Goal: Transaction & Acquisition: Purchase product/service

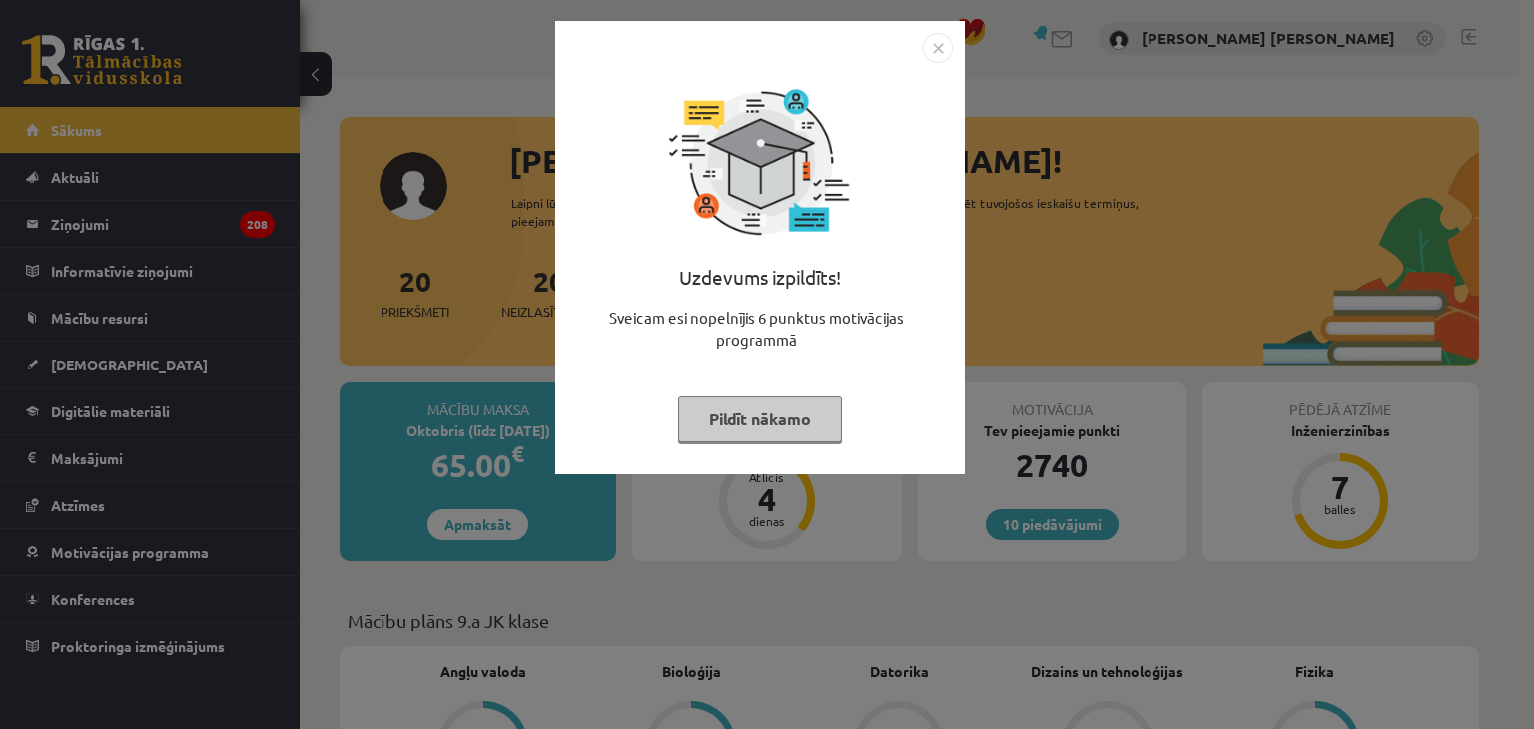
click at [939, 52] on img "Close" at bounding box center [938, 48] width 30 height 30
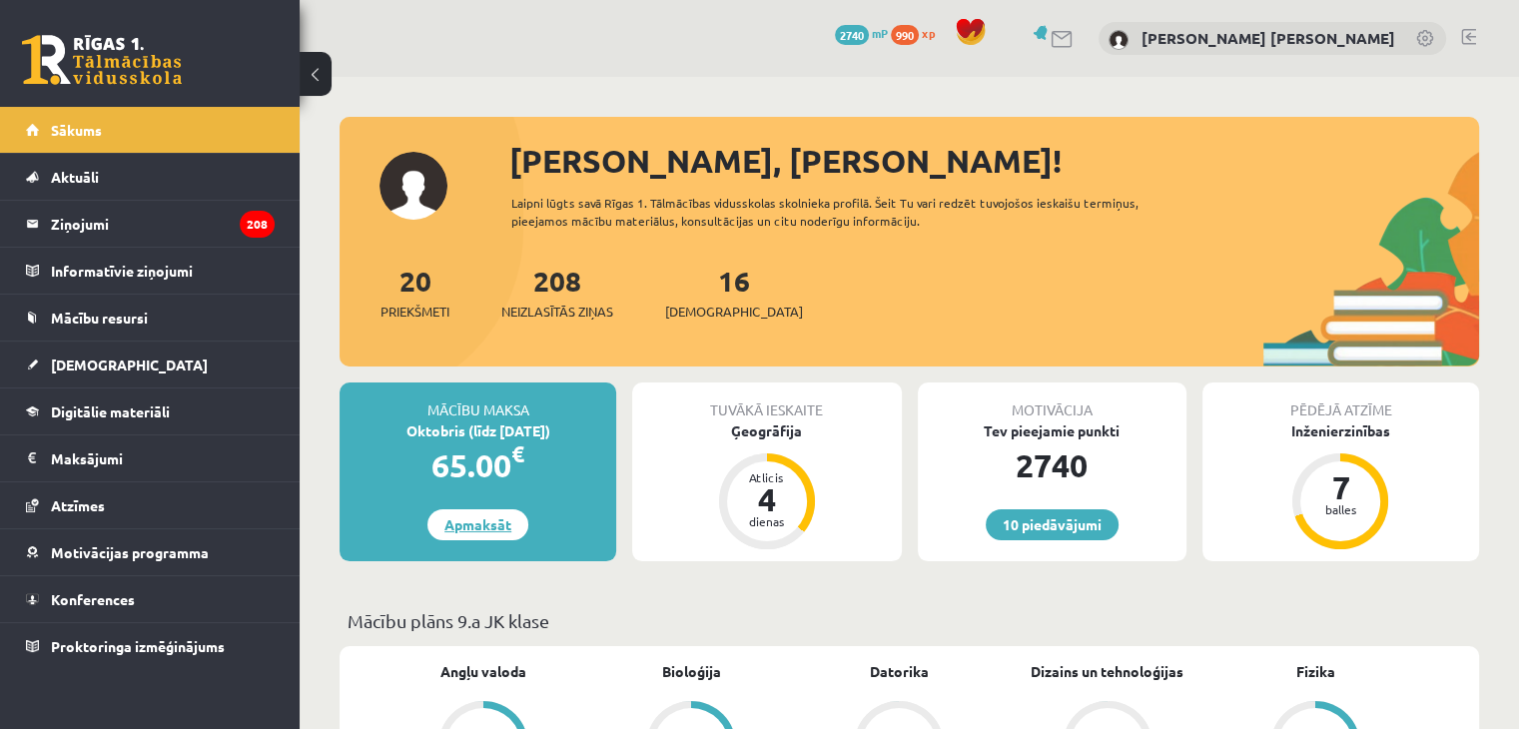
click at [472, 520] on link "Apmaksāt" at bounding box center [477, 524] width 101 height 31
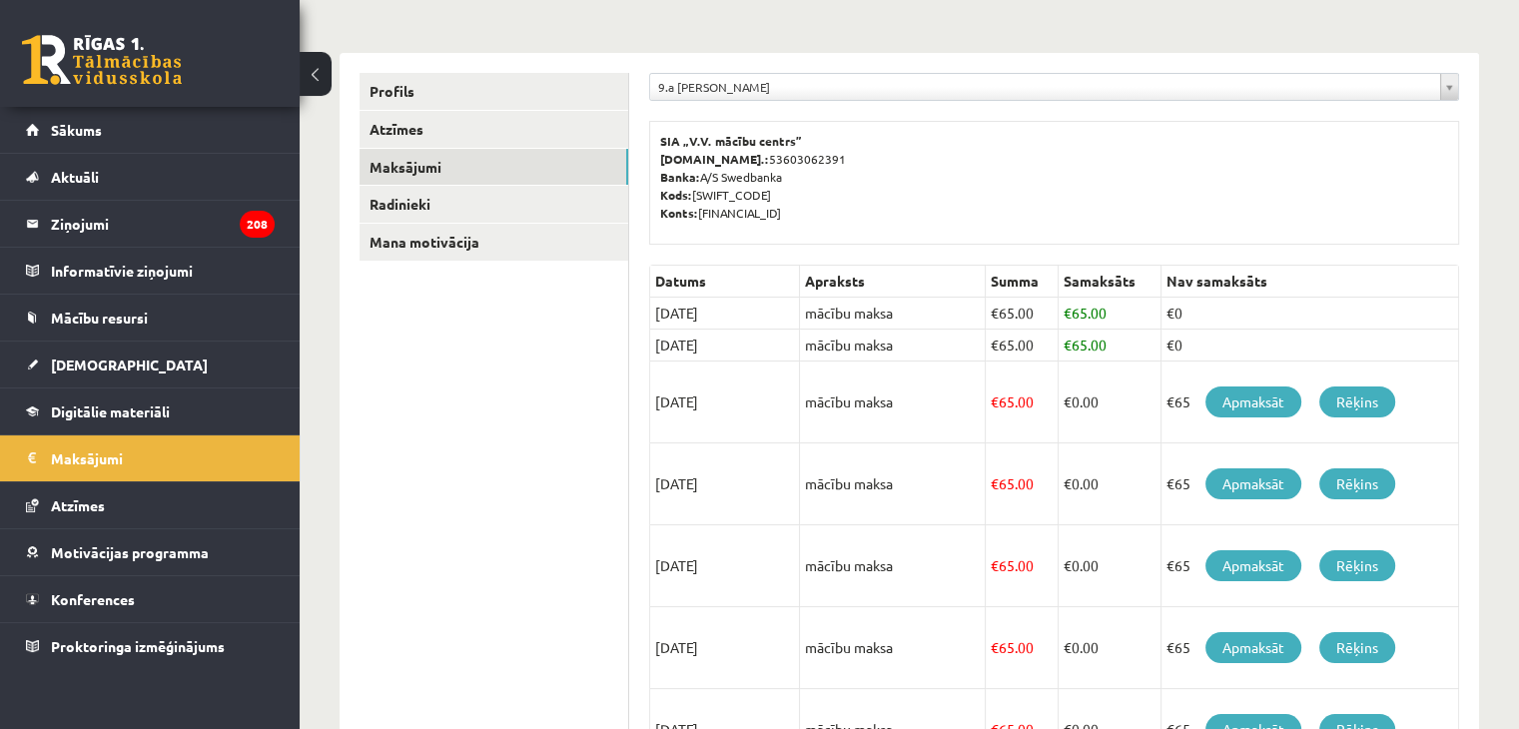
scroll to position [260, 0]
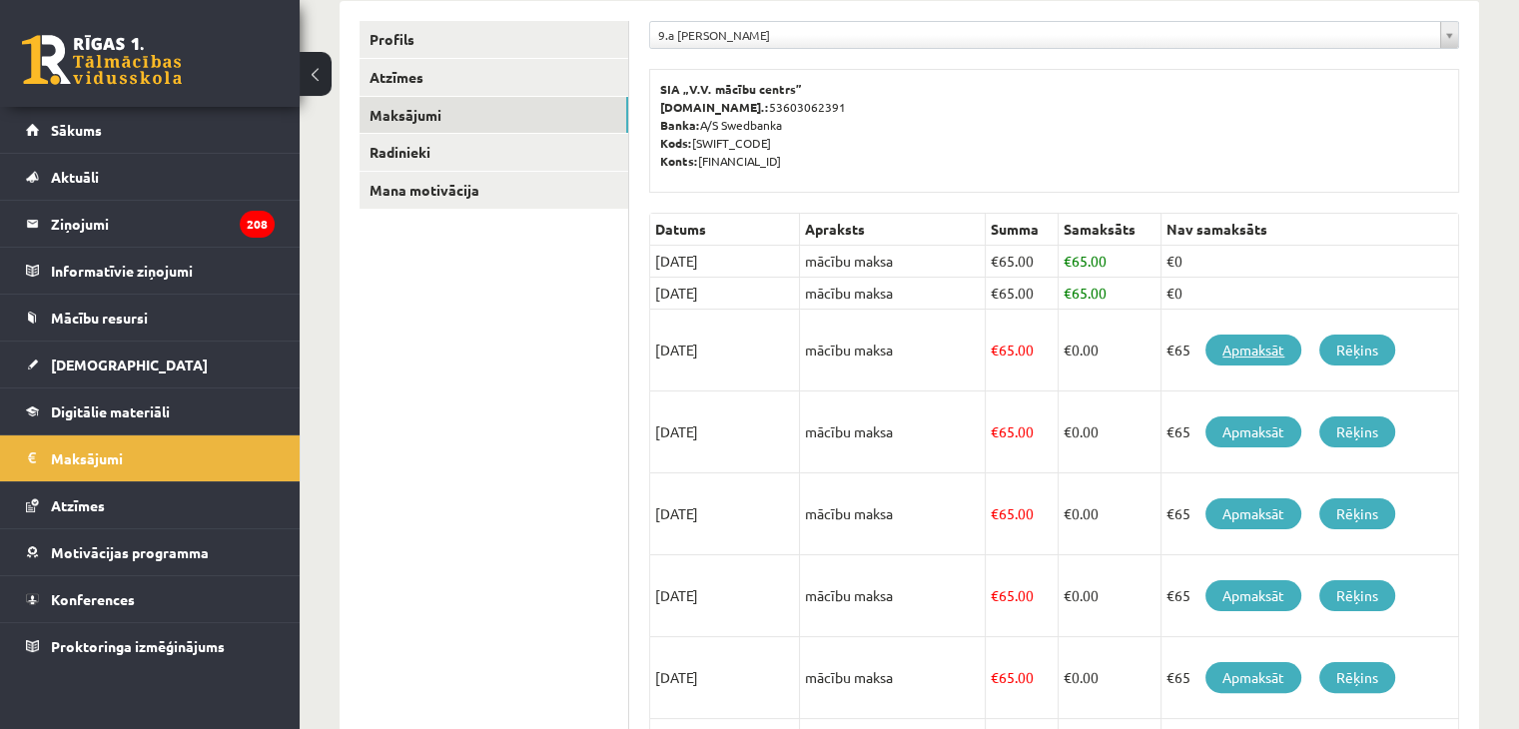
click at [1280, 349] on link "Apmaksāt" at bounding box center [1253, 350] width 96 height 31
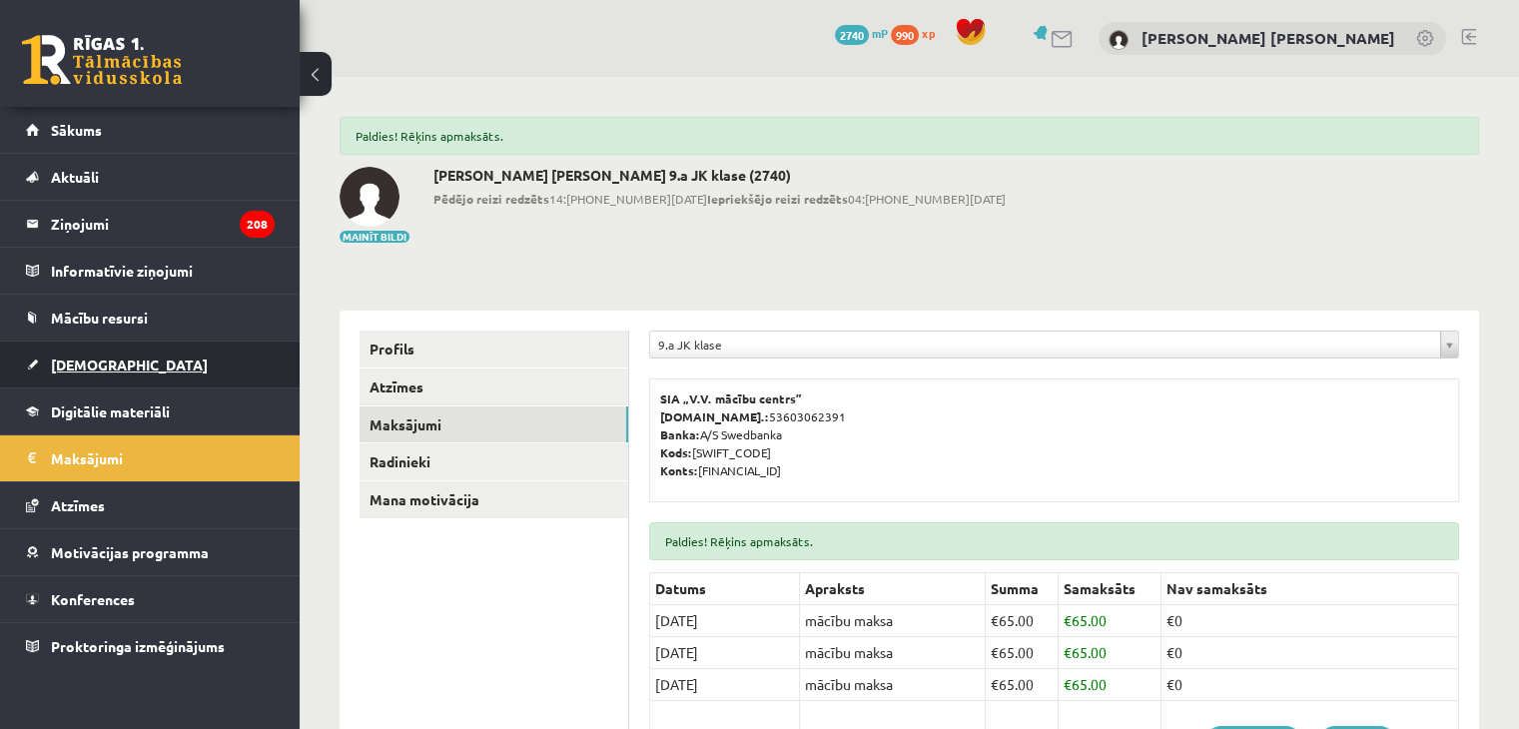
click at [155, 353] on link "[DEMOGRAPHIC_DATA]" at bounding box center [150, 365] width 249 height 46
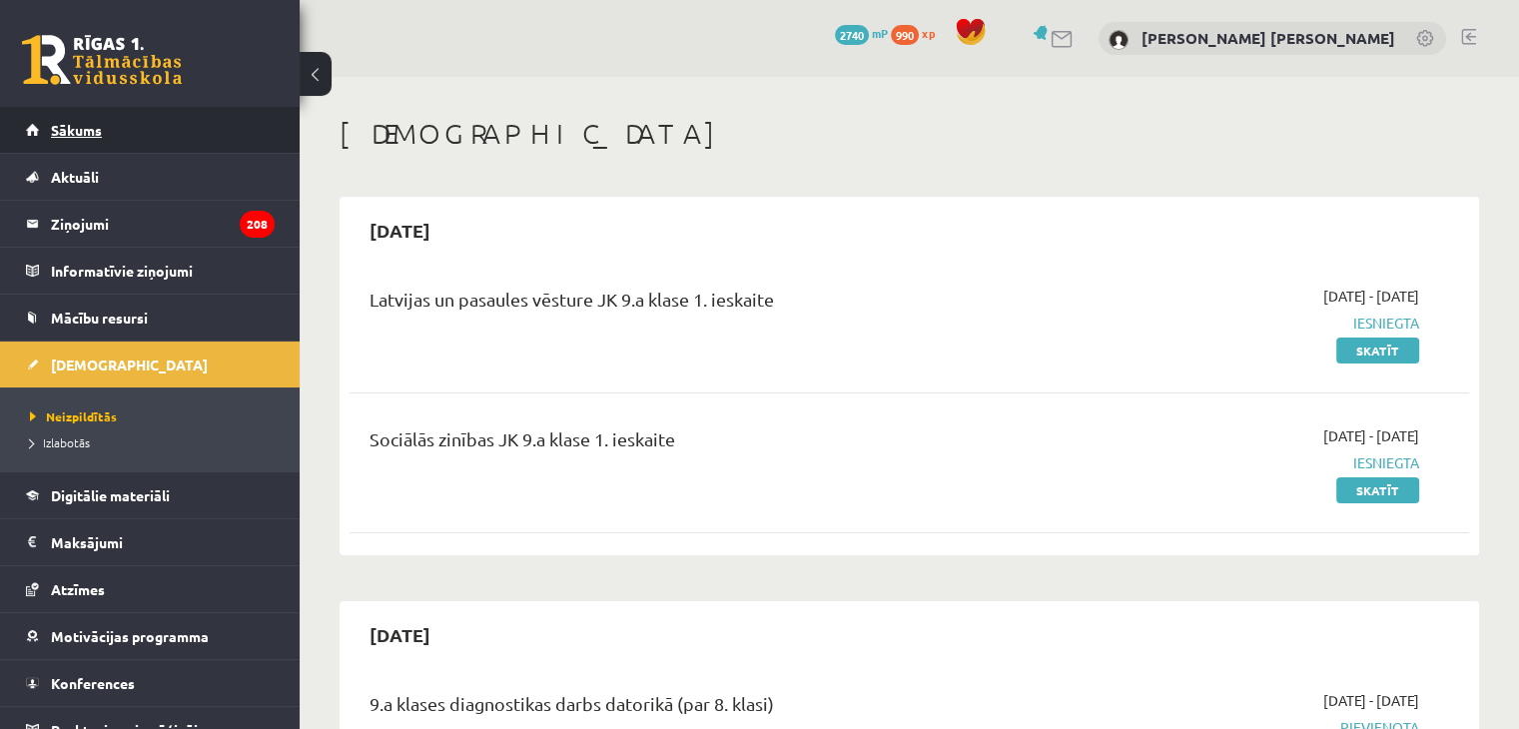
click at [125, 117] on link "Sākums" at bounding box center [150, 130] width 249 height 46
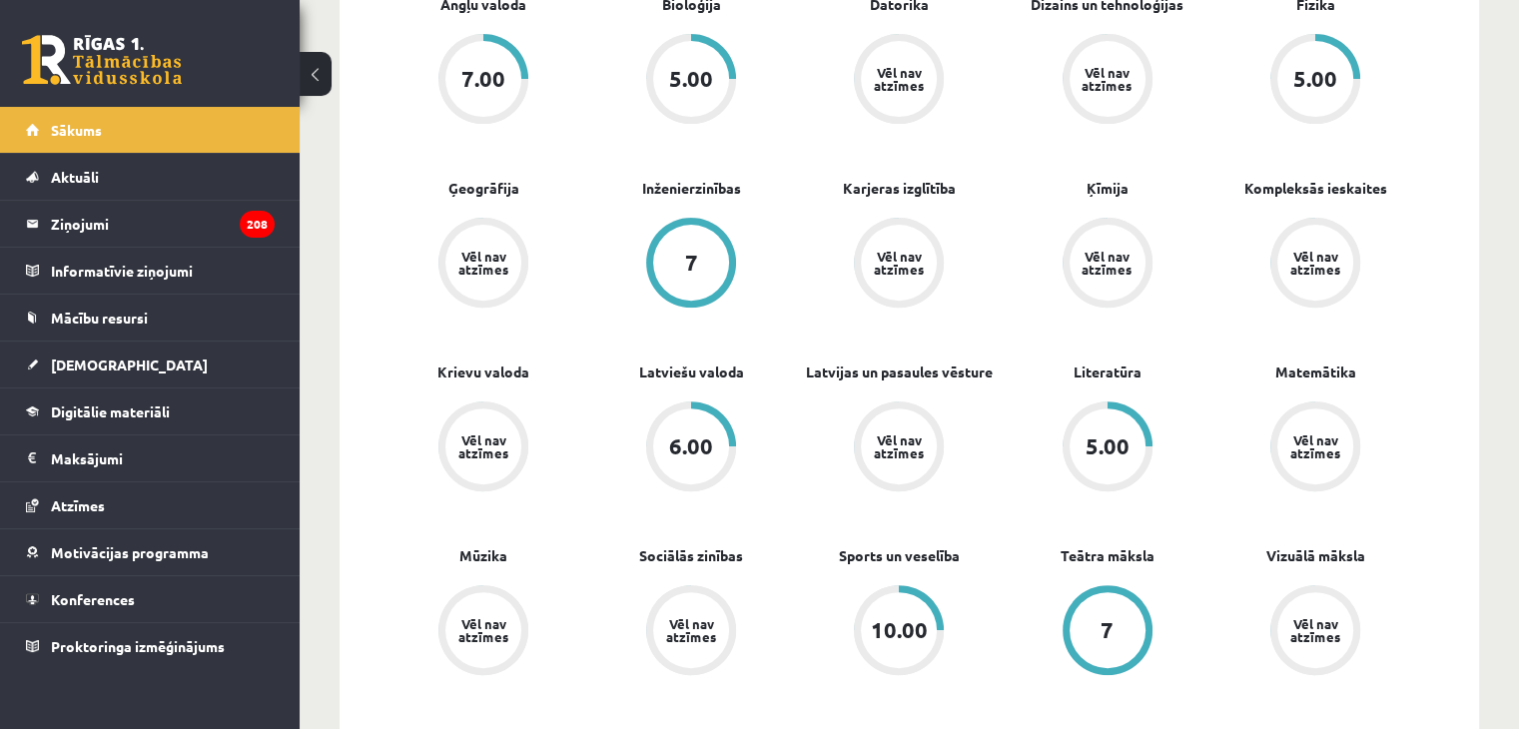
scroll to position [663, 0]
